Goal: Navigation & Orientation: Find specific page/section

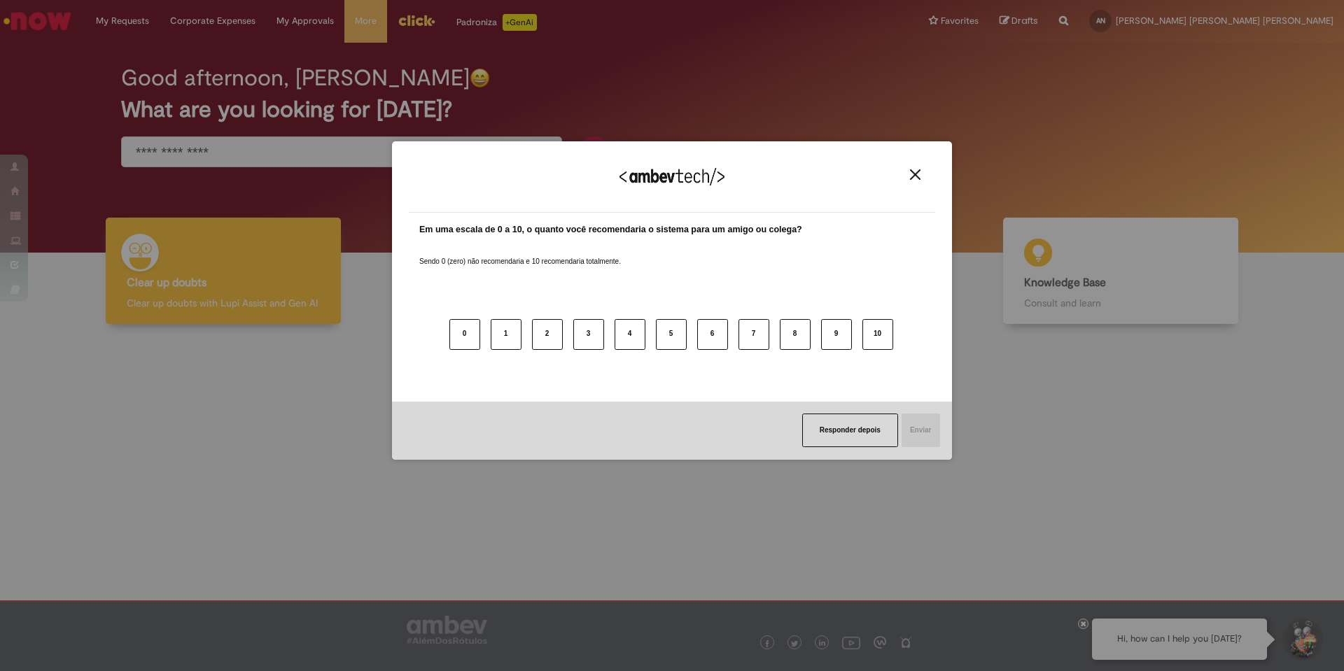
click at [916, 173] on img "Close" at bounding box center [915, 174] width 11 height 11
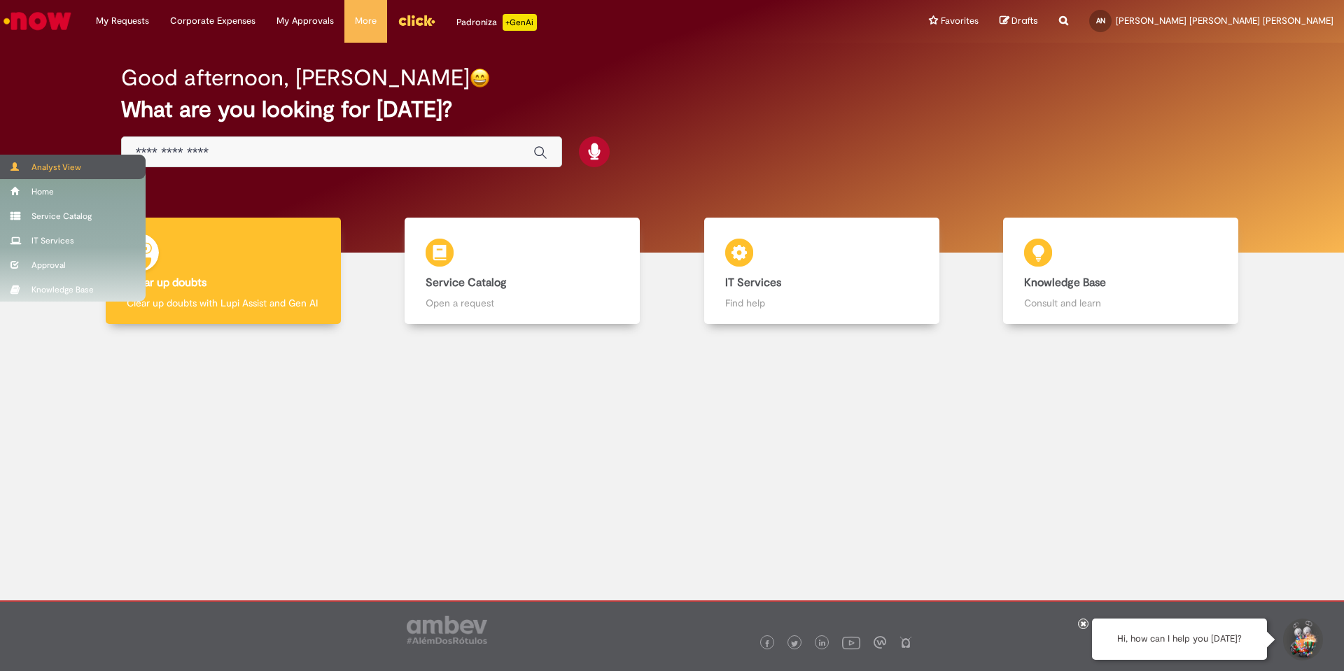
click at [24, 169] on div "Analyst View" at bounding box center [73, 167] width 146 height 25
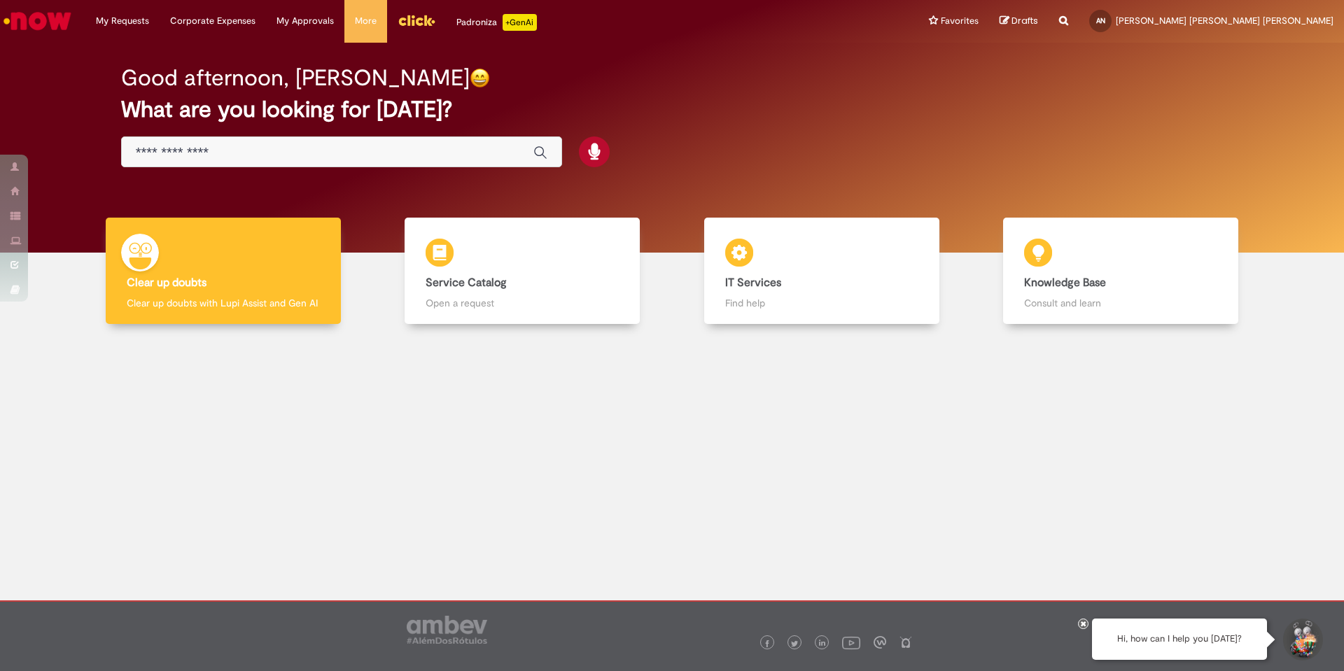
click at [32, 164] on div "Good afternoon, [PERSON_NAME] What are you looking for [DATE]?" at bounding box center [672, 148] width 1323 height 210
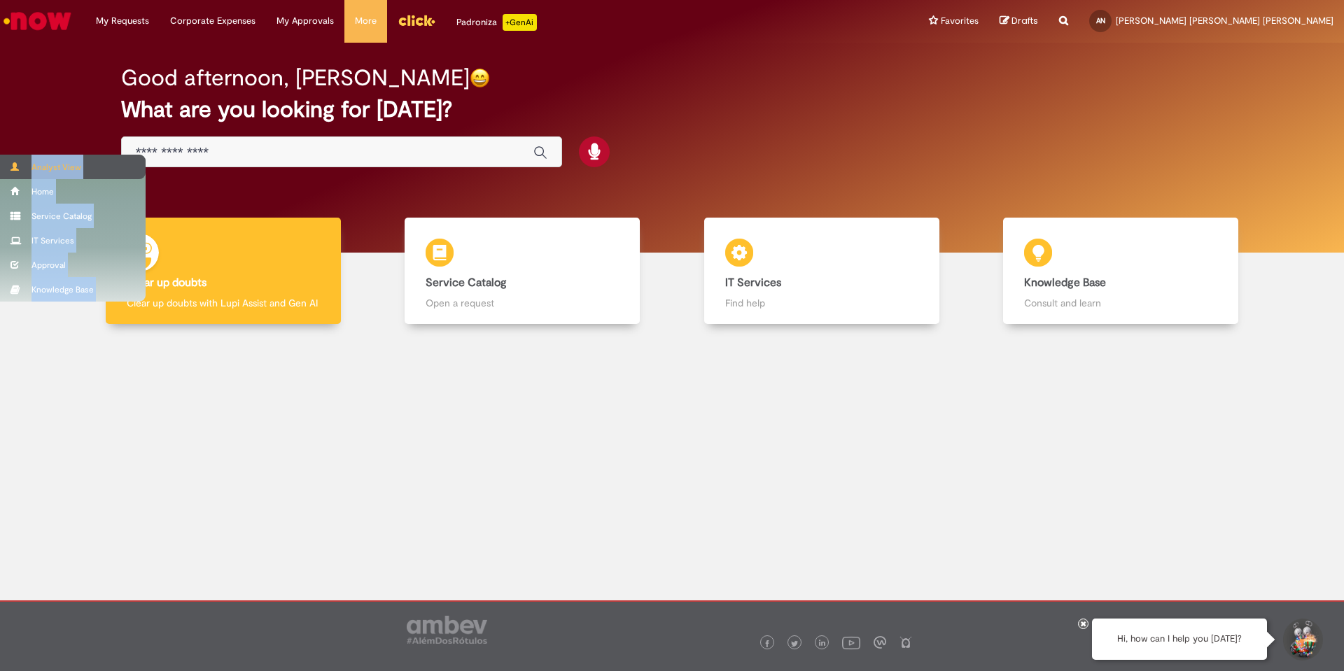
drag, startPoint x: 28, startPoint y: 164, endPoint x: 21, endPoint y: 166, distance: 7.3
click at [22, 166] on div "Skip to page content My Requests View all requests My Requests View all request…" at bounding box center [672, 335] width 1344 height 671
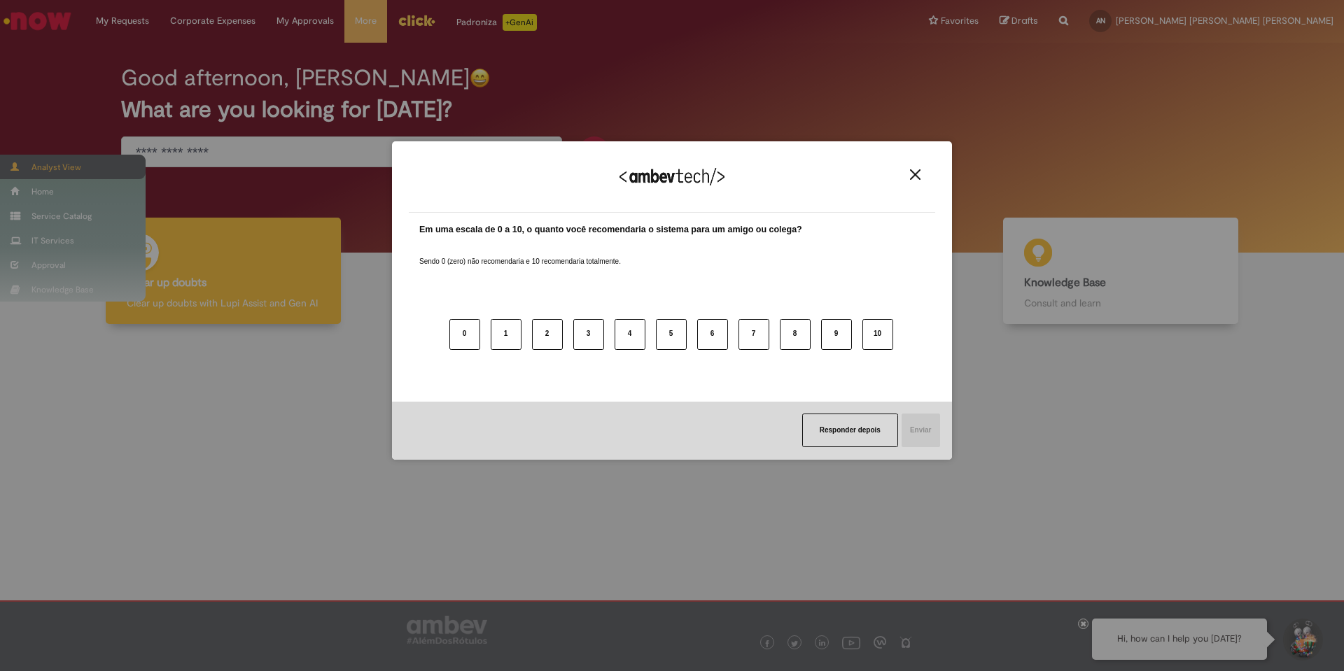
click at [45, 162] on div "Agradecemos seu feedback! Em uma escala de 0 a 10, o quanto você recomendaria o…" at bounding box center [672, 335] width 1344 height 671
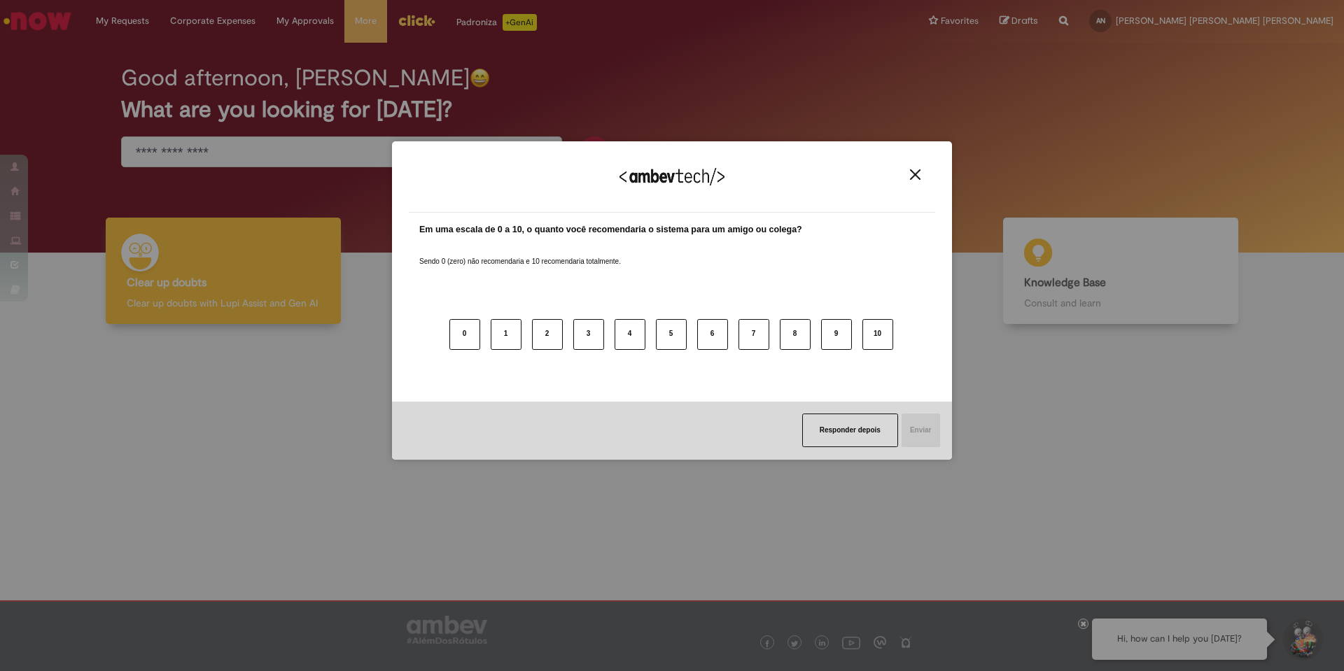
click at [911, 177] on button "Close" at bounding box center [915, 175] width 19 height 12
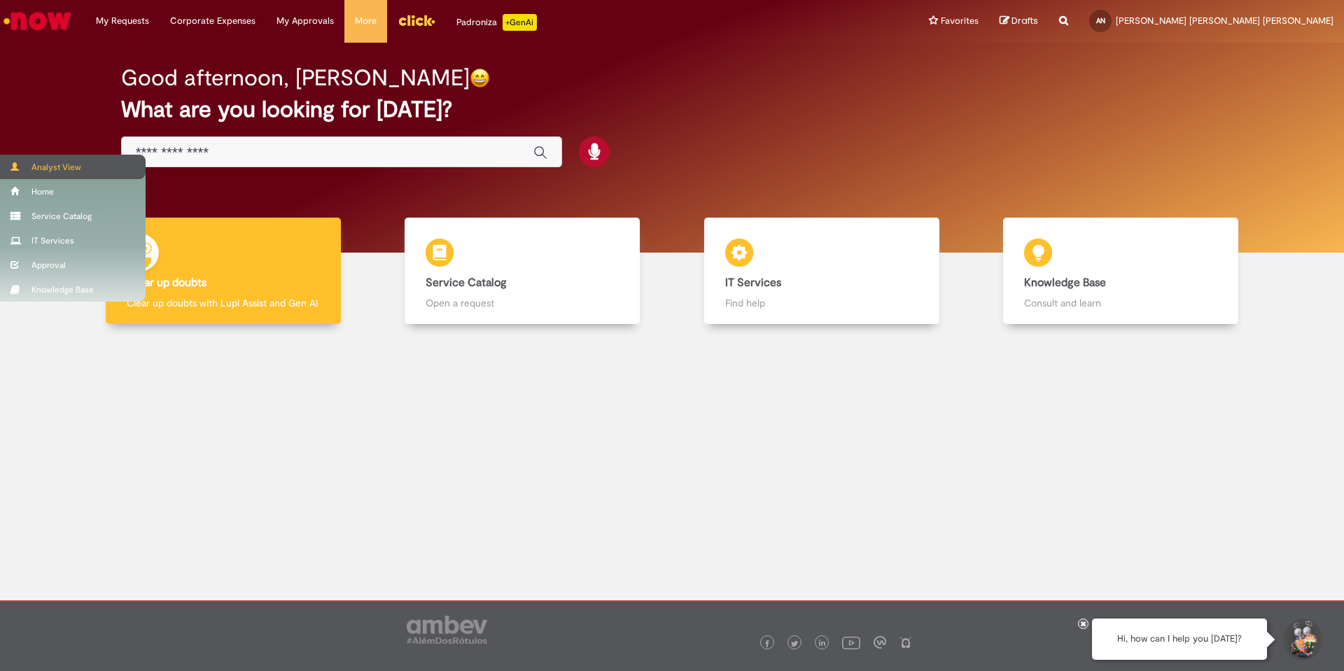
click at [16, 166] on span at bounding box center [16, 166] width 11 height 8
